Goal: Task Accomplishment & Management: Use online tool/utility

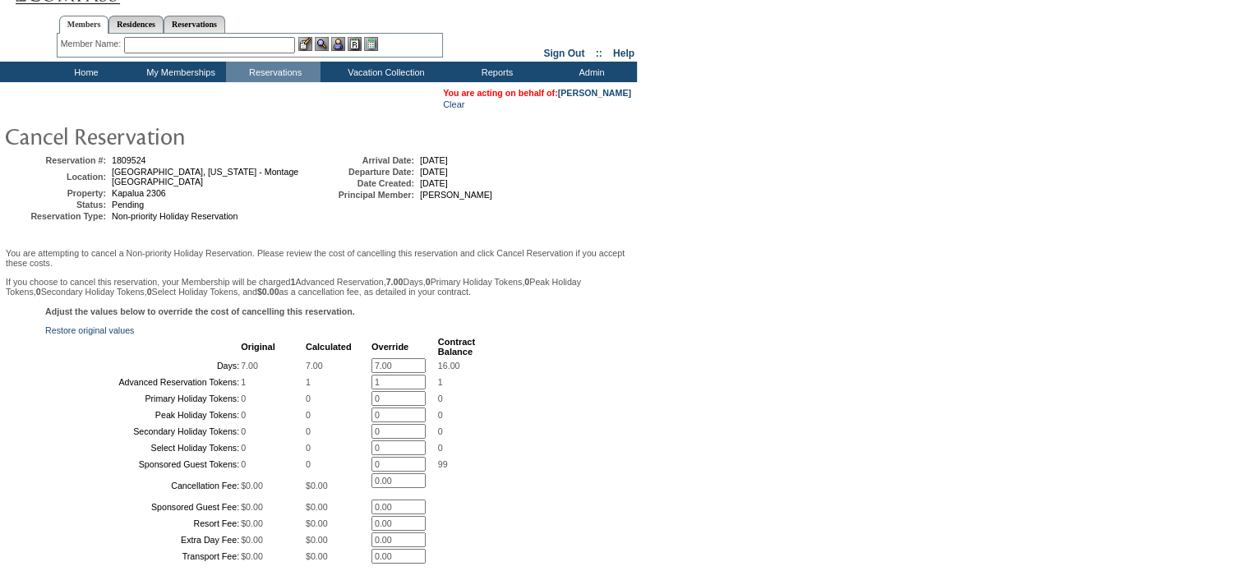
scroll to position [30, 0]
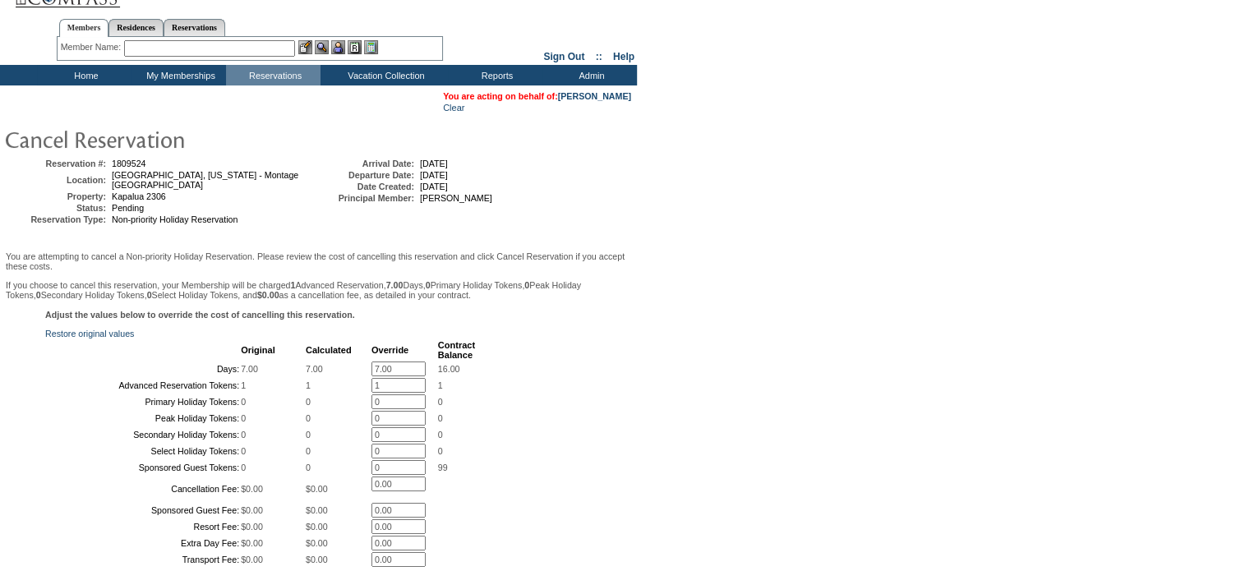
click at [399, 365] on input "7.00" at bounding box center [398, 369] width 54 height 15
type input "7"
type input "0"
click at [383, 392] on input "1" at bounding box center [398, 385] width 54 height 15
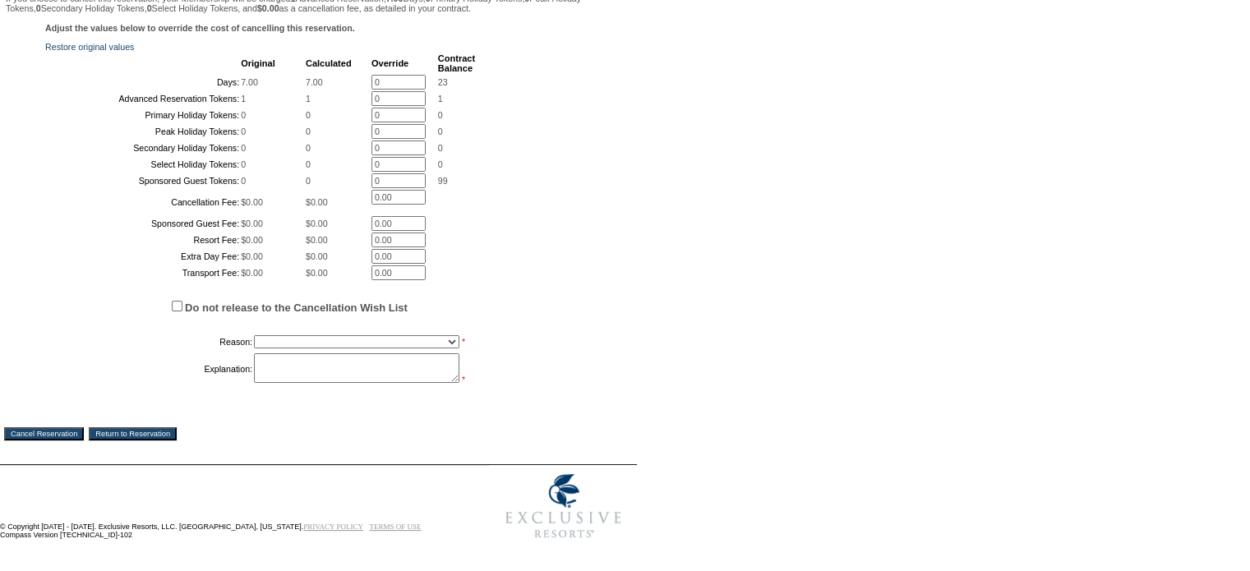
scroll to position [365, 0]
type input "0"
click at [453, 348] on select "Creating Continuous Stay Days Booked After Cancellation Experiential / Hotel / …" at bounding box center [356, 341] width 205 height 13
select select "1026"
click at [254, 348] on select "Creating Continuous Stay Days Booked After Cancellation Experiential / Hotel / …" at bounding box center [356, 341] width 205 height 13
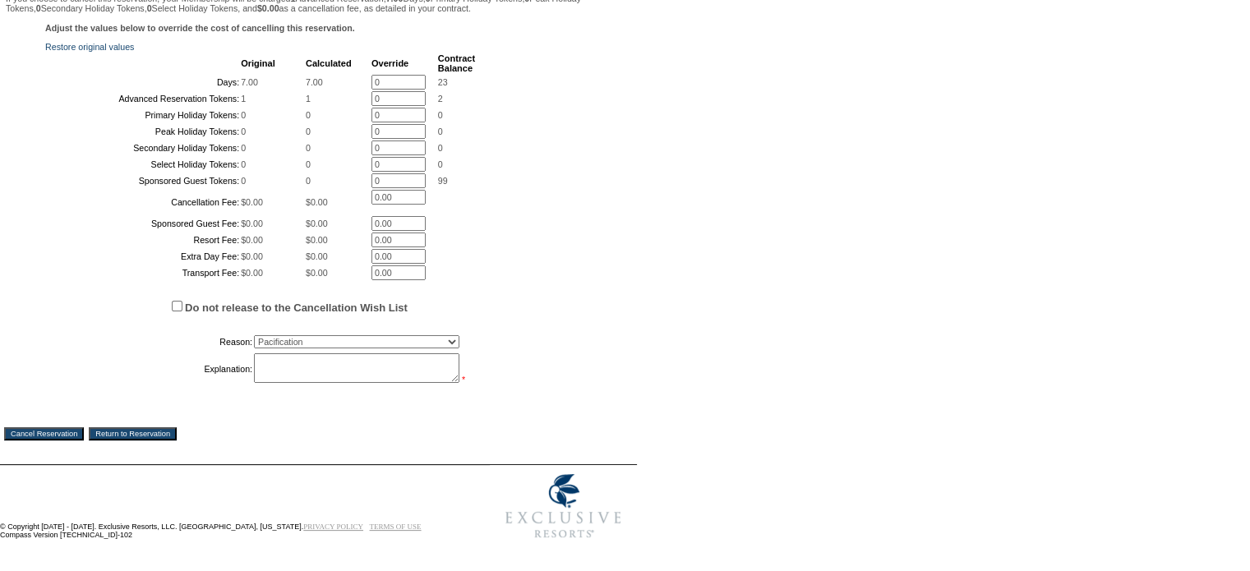
click at [293, 383] on textarea at bounding box center [356, 368] width 205 height 30
type textarea "dates dont work, returning to cwl- JK"
click at [69, 441] on input "Cancel Reservation" at bounding box center [44, 433] width 80 height 13
